Goal: Transaction & Acquisition: Obtain resource

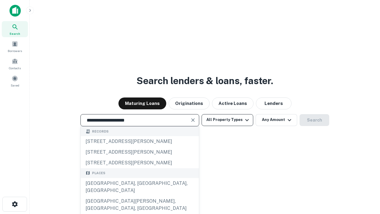
click at [140, 196] on div "[GEOGRAPHIC_DATA], [GEOGRAPHIC_DATA], [GEOGRAPHIC_DATA]" at bounding box center [140, 187] width 118 height 18
click at [228, 120] on button "All Property Types" at bounding box center [228, 120] width 52 height 12
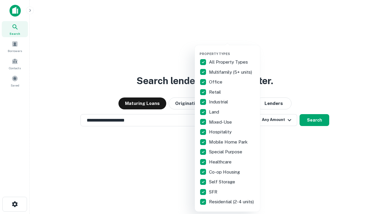
type input "**********"
click at [232, 50] on button "button" at bounding box center [232, 50] width 65 height 0
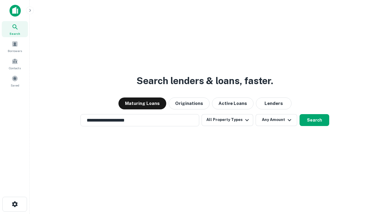
scroll to position [9, 0]
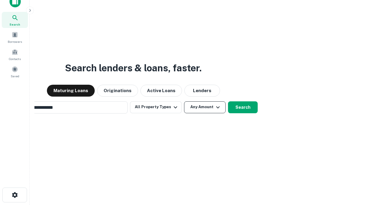
click at [184, 101] on button "Any Amount" at bounding box center [205, 107] width 42 height 12
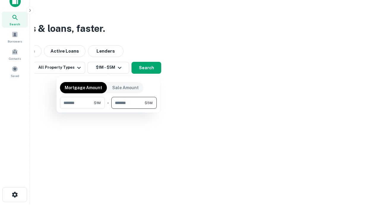
type input "*******"
click at [108, 109] on button "button" at bounding box center [108, 109] width 97 height 0
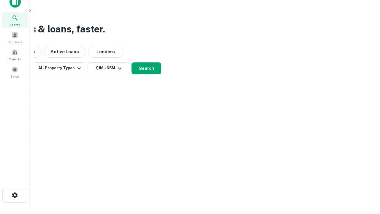
scroll to position [4, 110]
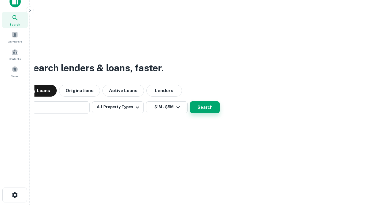
click at [190, 101] on button "Search" at bounding box center [205, 107] width 30 height 12
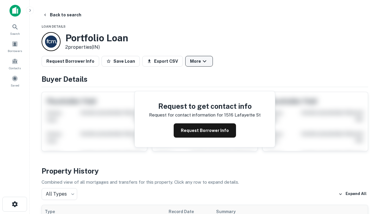
click at [199, 61] on button "More" at bounding box center [199, 61] width 28 height 11
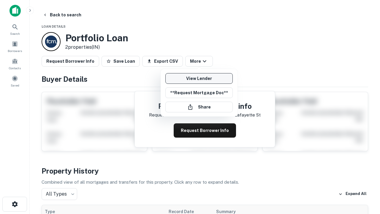
click at [199, 78] on link "View Lender" at bounding box center [198, 78] width 67 height 11
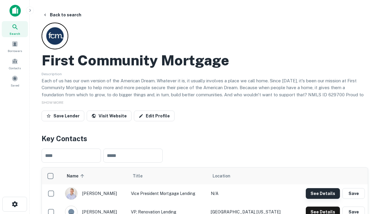
click at [323, 193] on button "See Details" at bounding box center [323, 193] width 34 height 11
click at [15, 204] on icon "button" at bounding box center [14, 204] width 7 height 7
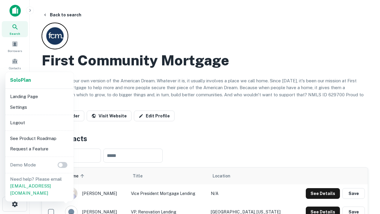
click at [39, 122] on li "Logout" at bounding box center [40, 122] width 64 height 11
